Goal: Task Accomplishment & Management: Manage account settings

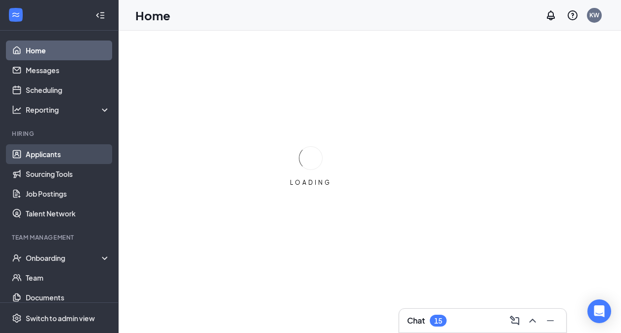
drag, startPoint x: 32, startPoint y: 154, endPoint x: 38, endPoint y: 153, distance: 5.5
click at [33, 153] on link "Applicants" at bounding box center [68, 154] width 84 height 20
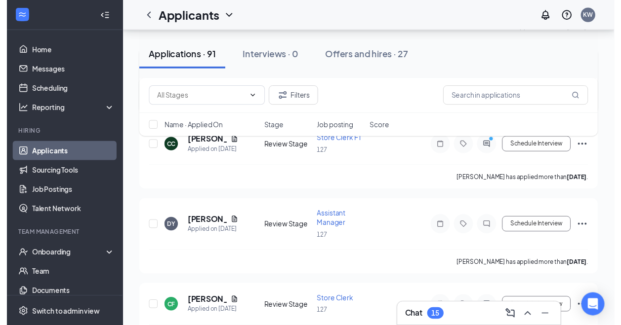
scroll to position [1185, 0]
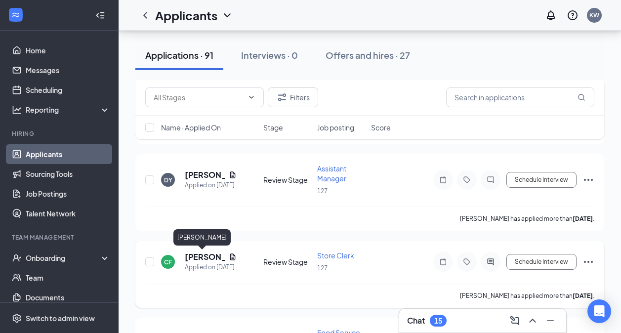
click at [197, 254] on h5 "[PERSON_NAME]" at bounding box center [205, 256] width 40 height 11
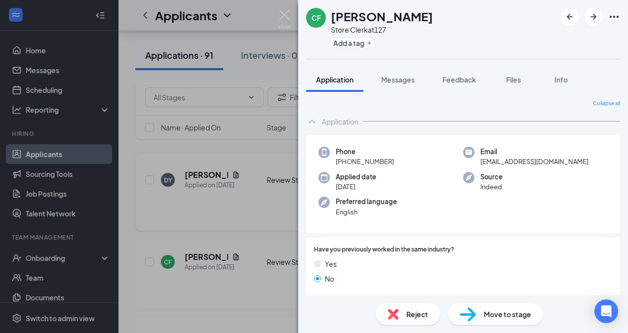
click at [223, 205] on div "CF [PERSON_NAME] Store Clerk at 127 Add a tag Application Messages Feedback Fil…" at bounding box center [314, 166] width 628 height 333
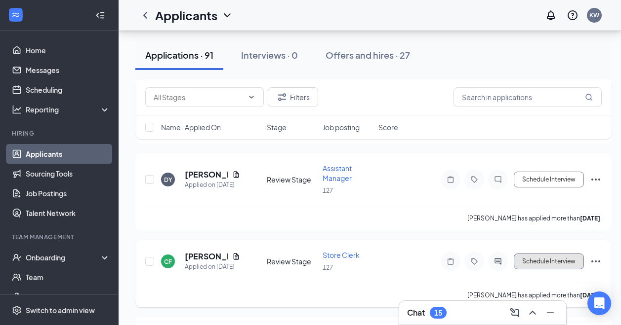
click at [574, 258] on button "Schedule Interview" at bounding box center [549, 262] width 70 height 16
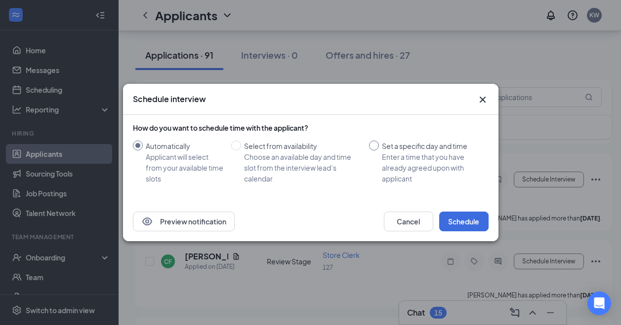
click at [375, 147] on input "Set a specific day and time Enter a time that you have already agreed upon with…" at bounding box center [374, 146] width 10 height 10
radio input "true"
radio input "false"
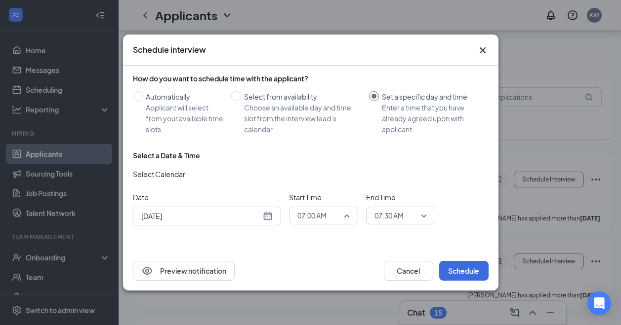
click at [349, 215] on span "07:00 AM" at bounding box center [323, 215] width 52 height 15
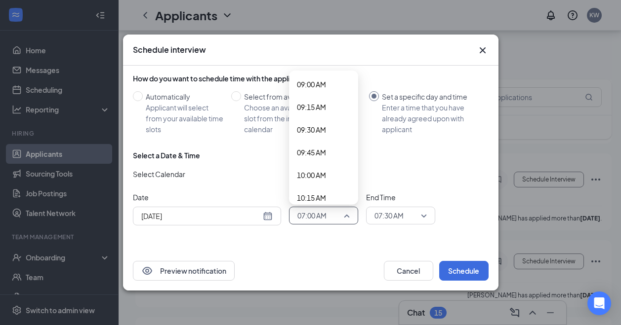
scroll to position [824, 0]
click at [322, 148] on span "09:45 AM" at bounding box center [311, 149] width 29 height 11
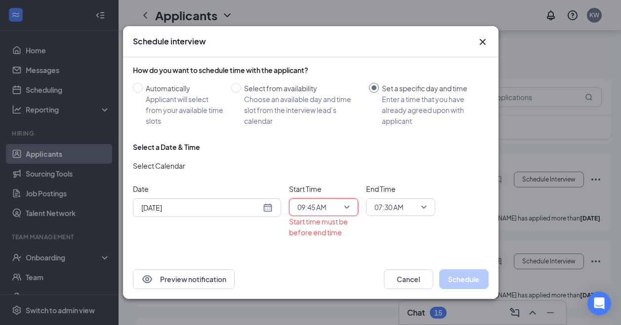
click at [427, 205] on div "07:30 AM" at bounding box center [400, 207] width 69 height 18
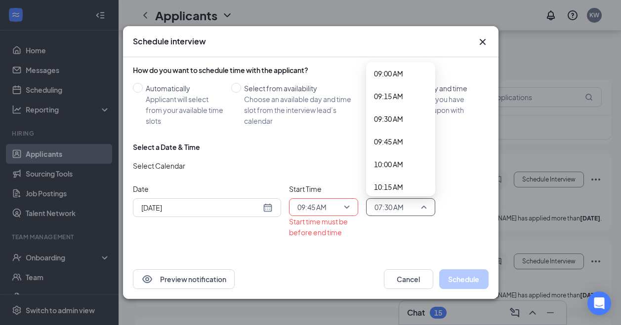
scroll to position [842, 0]
click at [378, 165] on span "10:15 AM" at bounding box center [388, 167] width 29 height 11
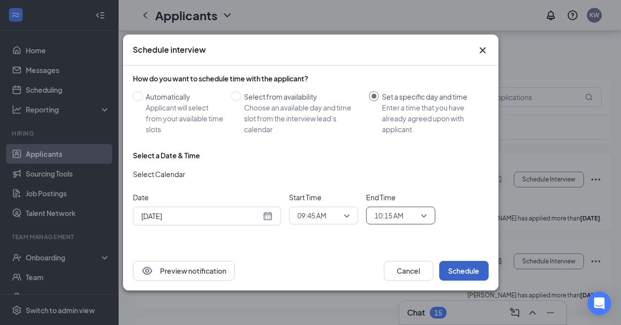
click at [463, 270] on button "Schedule" at bounding box center [463, 271] width 49 height 20
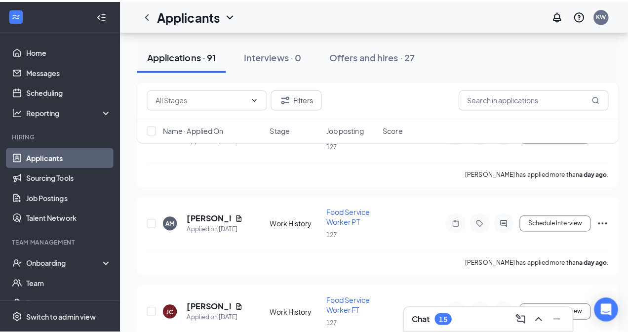
scroll to position [0, 0]
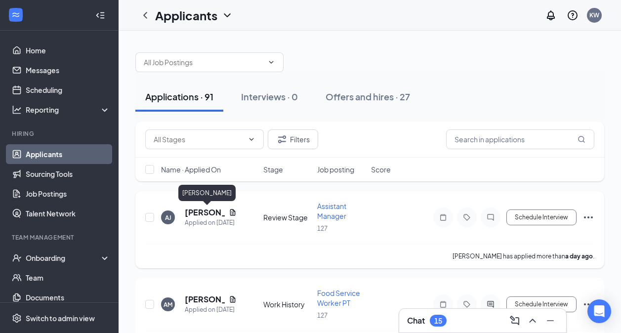
click at [204, 207] on h5 "[PERSON_NAME]" at bounding box center [205, 212] width 40 height 11
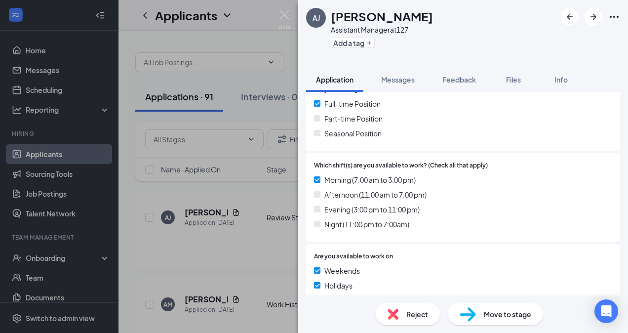
scroll to position [395, 0]
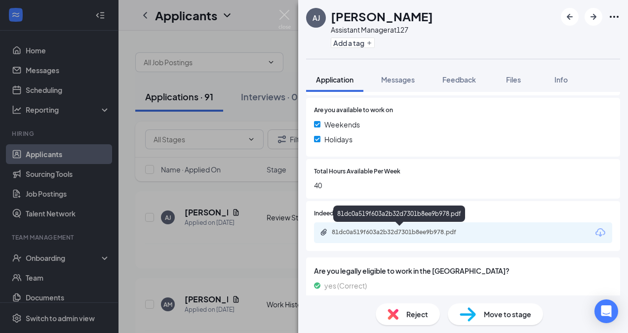
click at [424, 231] on div "81dc0a519f603a2b32d7301b8ee9b978.pdf" at bounding box center [401, 232] width 138 height 8
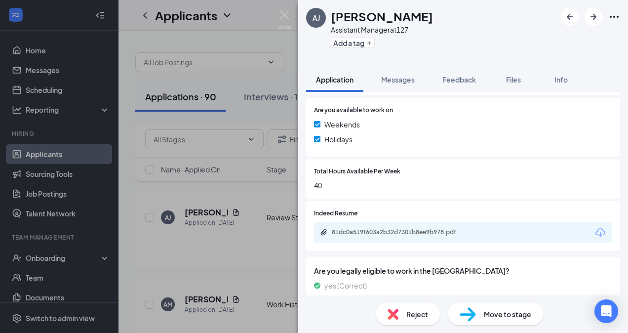
click at [218, 258] on div "[PERSON_NAME] Assistant Manager at 127 Add a tag Application Messages Feedback …" at bounding box center [314, 166] width 628 height 333
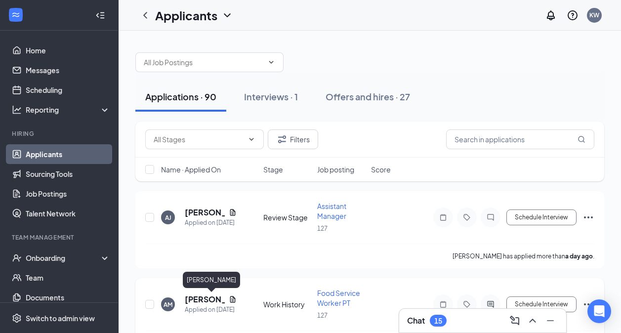
click at [198, 299] on h5 "[PERSON_NAME]" at bounding box center [205, 299] width 40 height 11
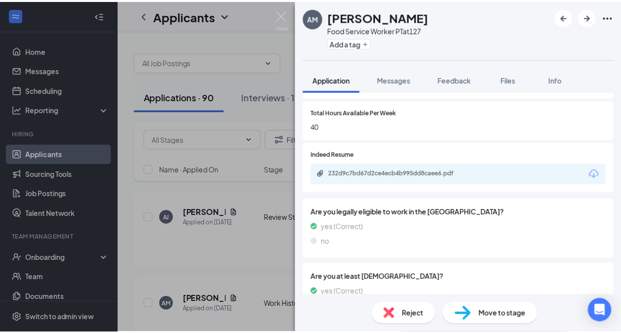
scroll to position [444, 0]
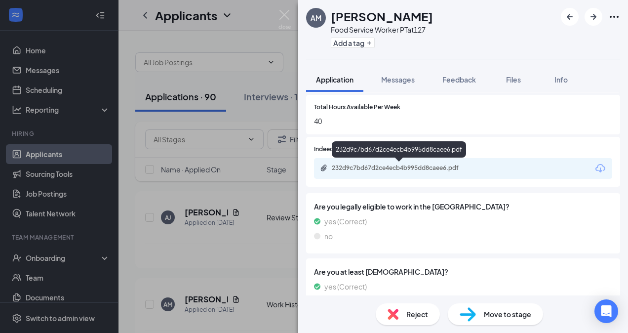
click at [439, 170] on div "232d9c7bd67d2ce4ecb4b995dd8caee6.pdf" at bounding box center [401, 168] width 138 height 8
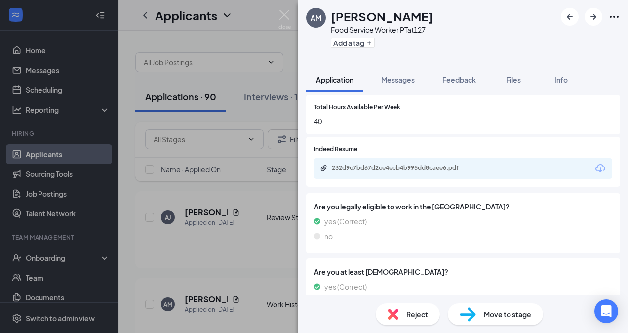
click at [248, 258] on div "AM [PERSON_NAME] Food Service Worker PT at 127 Add a tag Application Messages F…" at bounding box center [314, 166] width 628 height 333
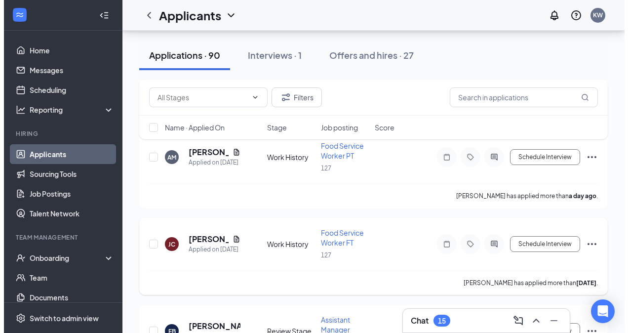
scroll to position [148, 0]
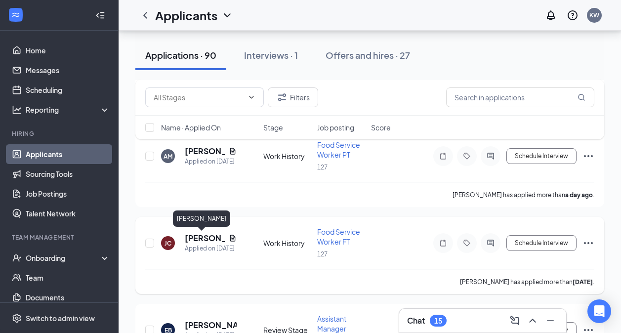
click at [197, 238] on h5 "[PERSON_NAME]" at bounding box center [205, 238] width 40 height 11
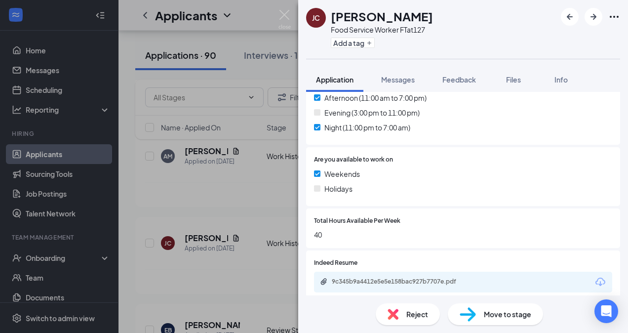
scroll to position [395, 0]
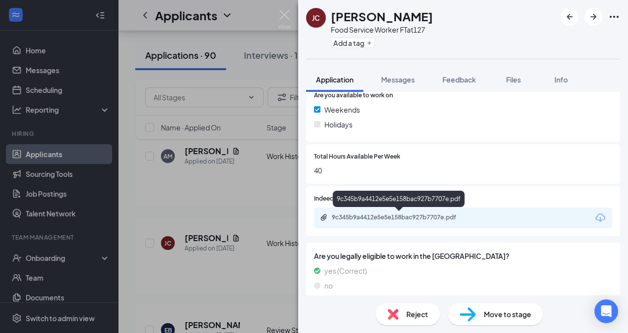
click at [434, 217] on div "9c345b9a4412e5e5e158bac927b7707e.pdf" at bounding box center [401, 217] width 138 height 8
